Goal: Information Seeking & Learning: Check status

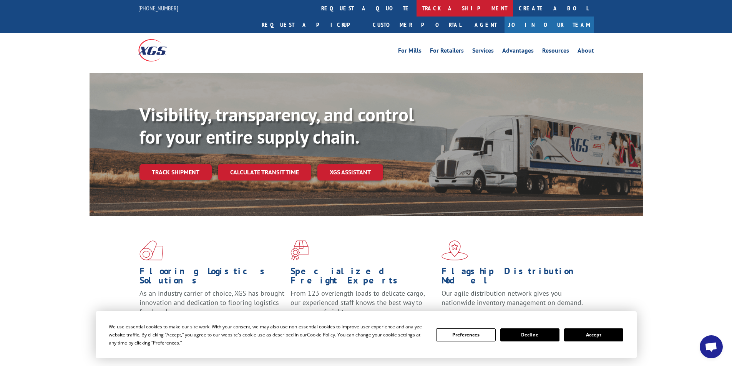
click at [417, 11] on link "track a shipment" at bounding box center [465, 8] width 96 height 17
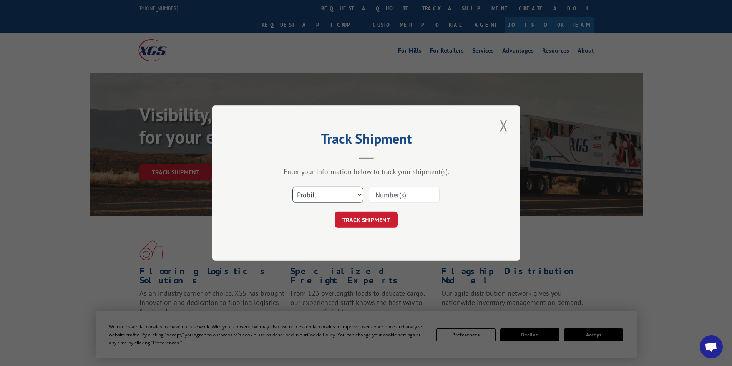
click at [351, 195] on select "Select category... Probill BOL PO" at bounding box center [328, 195] width 71 height 16
select select "bol"
click at [293, 187] on select "Select category... Probill BOL PO" at bounding box center [328, 195] width 71 height 16
click at [379, 197] on input at bounding box center [404, 195] width 71 height 16
type input "5962674"
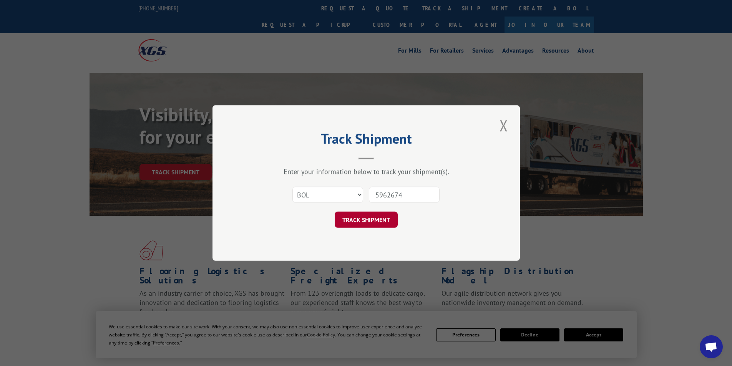
click at [363, 220] on button "TRACK SHIPMENT" at bounding box center [366, 220] width 63 height 16
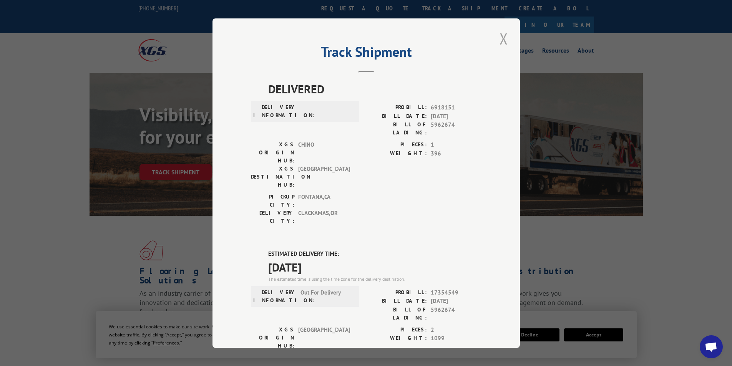
click at [499, 38] on button "Close modal" at bounding box center [503, 38] width 13 height 21
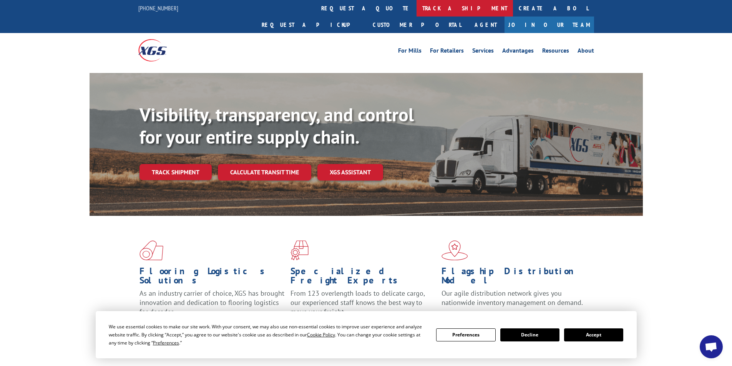
click at [417, 7] on link "track a shipment" at bounding box center [465, 8] width 96 height 17
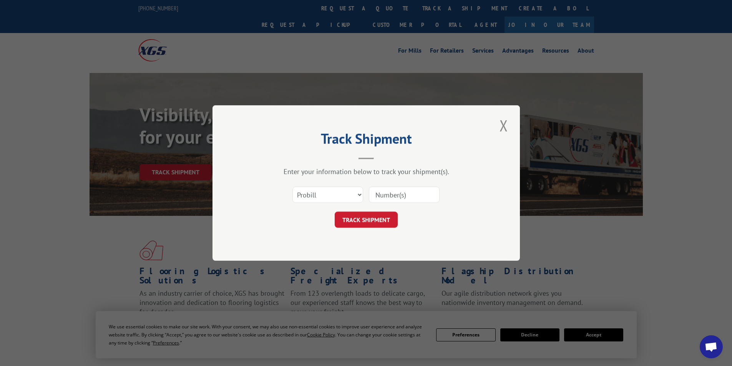
paste input "17354549"
type input "17354549"
click at [367, 218] on button "TRACK SHIPMENT" at bounding box center [366, 220] width 63 height 16
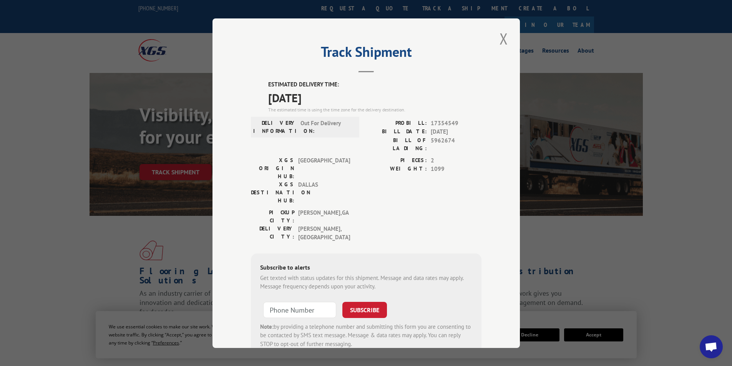
click at [508, 38] on div "Track Shipment ESTIMATED DELIVERY TIME: [DATE] The estimated time is using the …" at bounding box center [367, 183] width 308 height 330
click at [504, 38] on button "Close modal" at bounding box center [503, 38] width 13 height 21
